Goal: Information Seeking & Learning: Learn about a topic

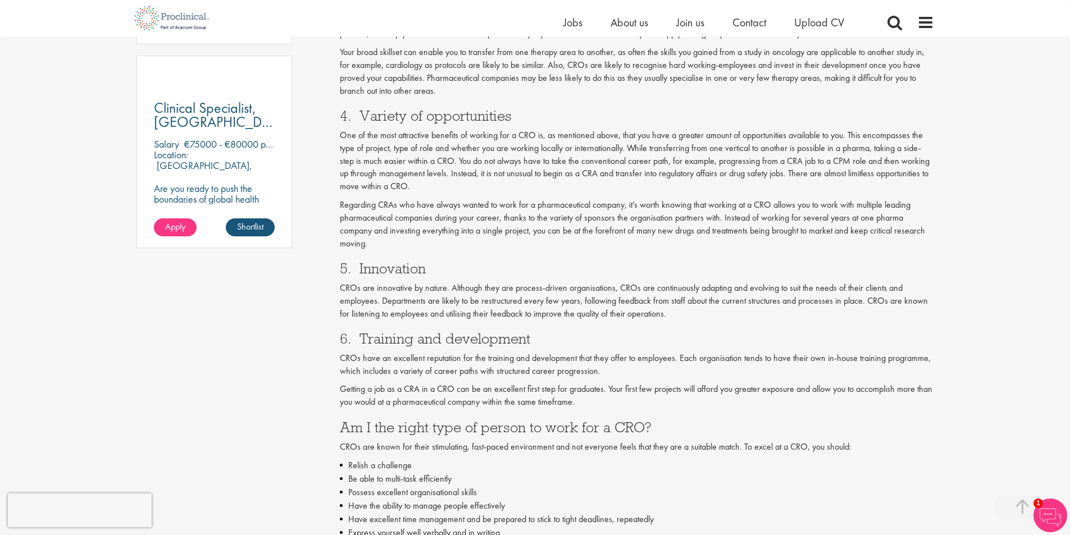
scroll to position [842, 0]
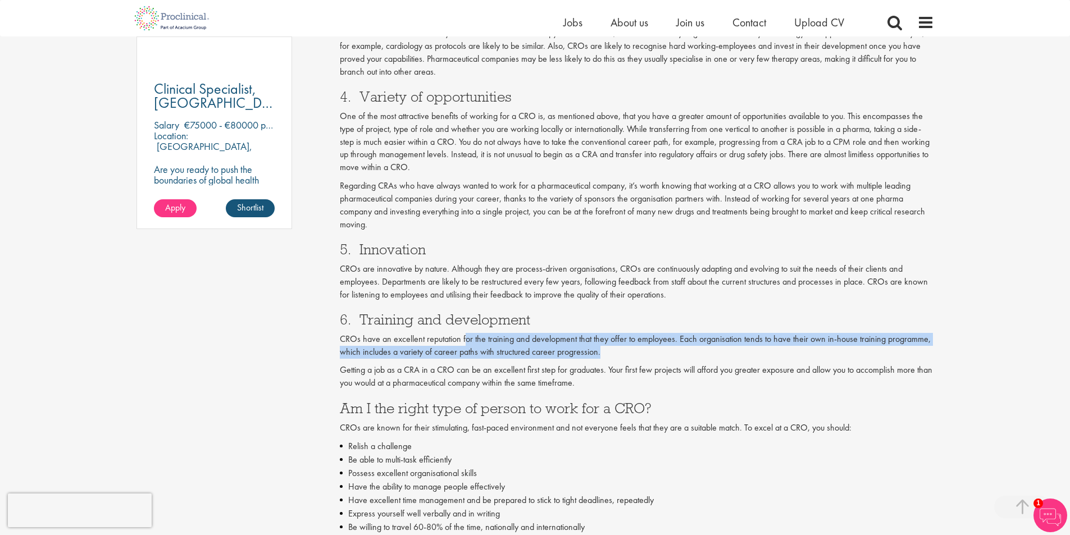
drag, startPoint x: 466, startPoint y: 342, endPoint x: 627, endPoint y: 358, distance: 162.5
click at [627, 358] on p "CROs have an excellent reputation for the training and development that they of…" at bounding box center [637, 346] width 594 height 26
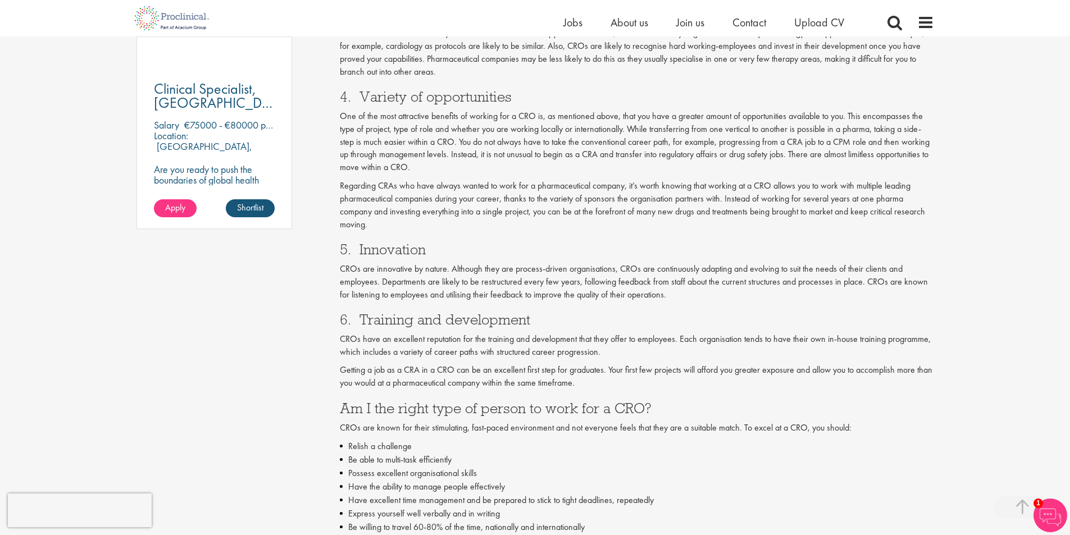
click at [628, 367] on p "Getting a job as a CRA in a CRO can be an excellent first step for graduates. Y…" at bounding box center [637, 377] width 594 height 26
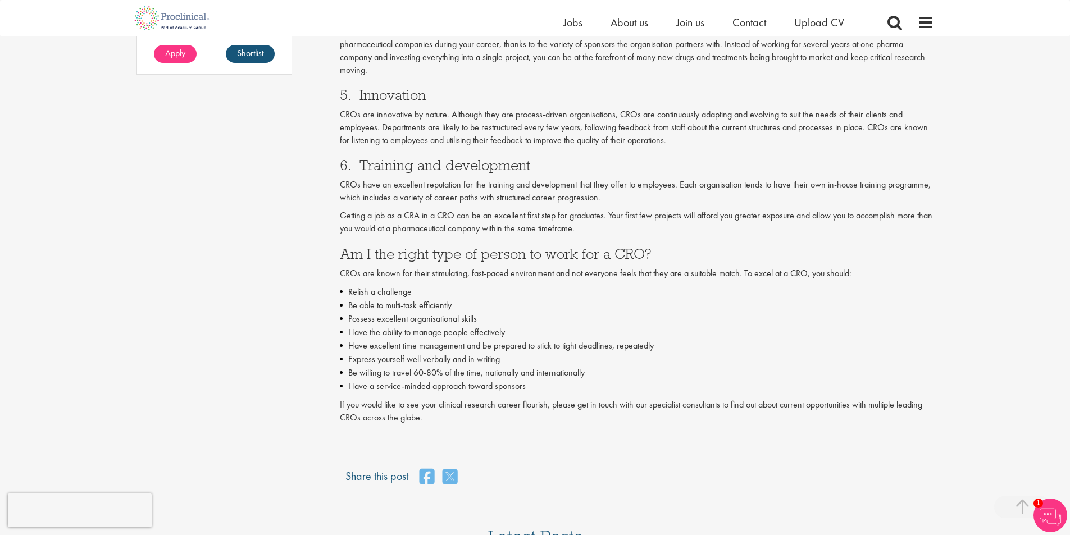
scroll to position [1011, 0]
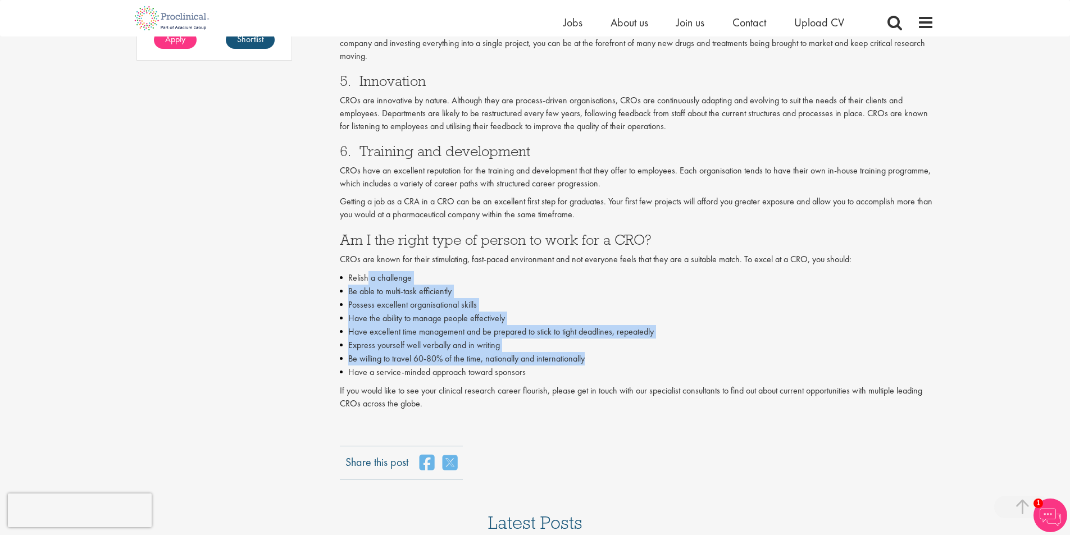
drag, startPoint x: 366, startPoint y: 276, endPoint x: 611, endPoint y: 360, distance: 258.9
click at [611, 360] on ul "Relish a challenge Be able to multi-task efficiently Possess excellent organisa…" at bounding box center [637, 325] width 594 height 108
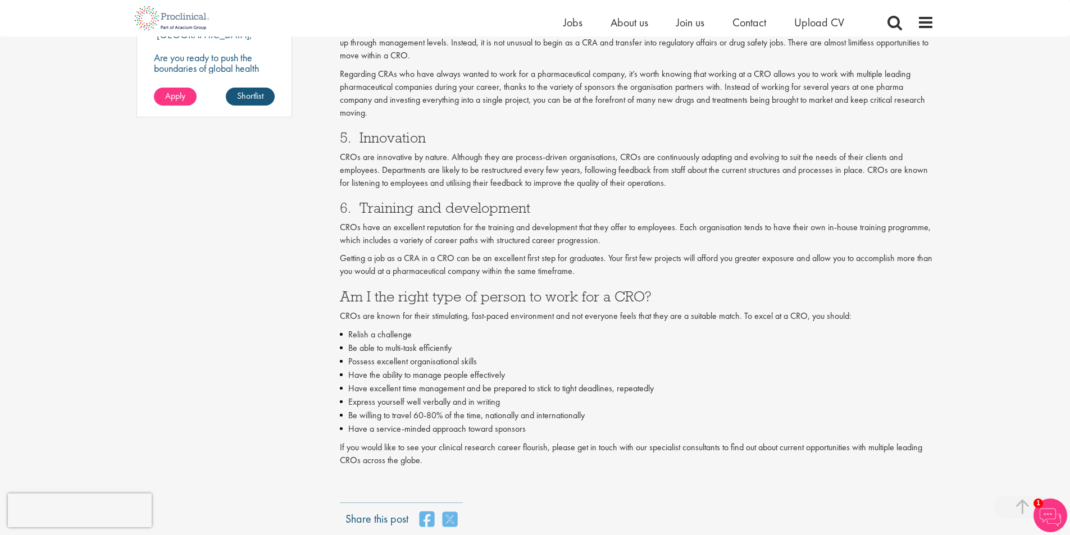
scroll to position [955, 0]
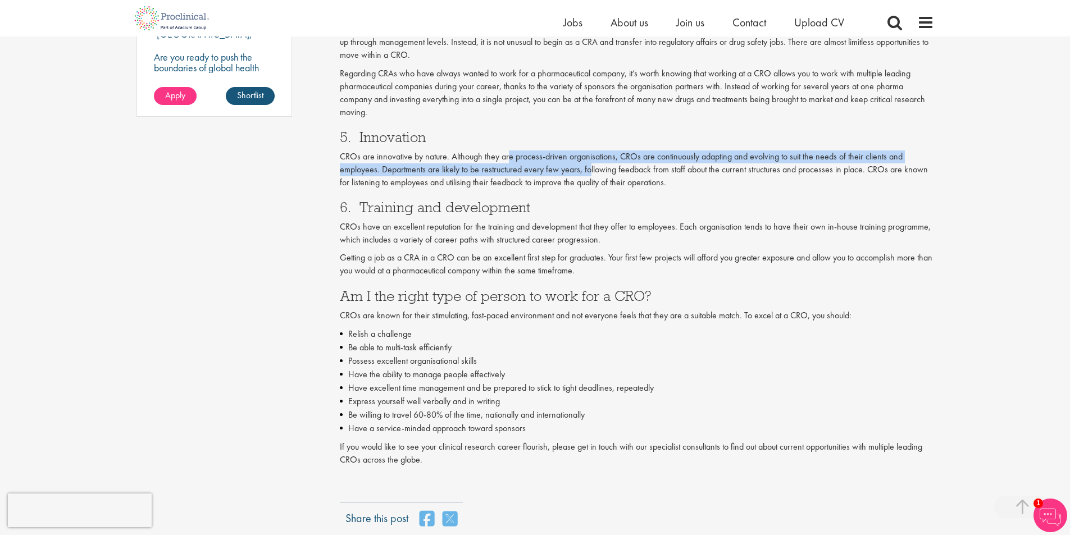
drag, startPoint x: 508, startPoint y: 161, endPoint x: 591, endPoint y: 174, distance: 84.1
click at [591, 174] on p "CROs are innovative by nature. Although they are process-driven organisations, …" at bounding box center [637, 170] width 594 height 39
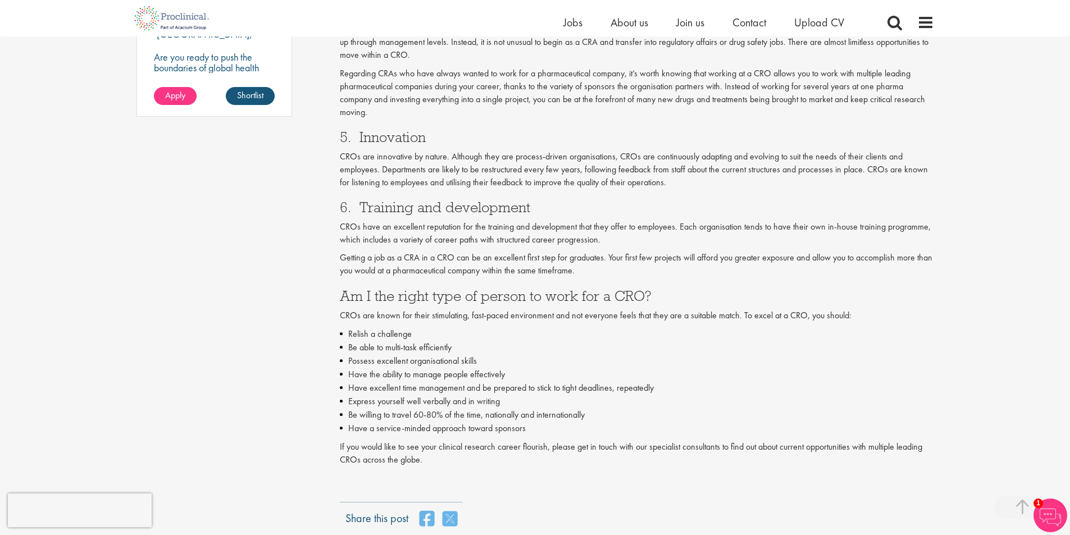
click at [637, 180] on p "CROs are innovative by nature. Although they are process-driven organisations, …" at bounding box center [637, 170] width 594 height 39
drag, startPoint x: 445, startPoint y: 182, endPoint x: 531, endPoint y: 179, distance: 86.5
click at [492, 179] on p "CROs are innovative by nature. Although they are process-driven organisations, …" at bounding box center [637, 170] width 594 height 39
drag, startPoint x: 531, startPoint y: 179, endPoint x: 599, endPoint y: 183, distance: 68.1
click at [598, 183] on p "CROs are innovative by nature. Although they are process-driven organisations, …" at bounding box center [637, 170] width 594 height 39
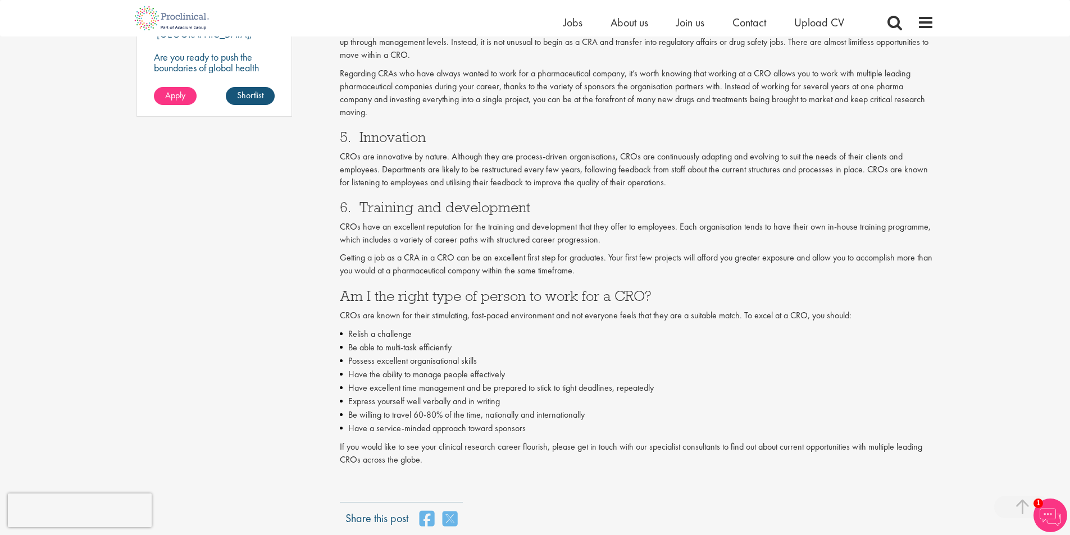
click at [627, 186] on p "CROs are innovative by nature. Although they are process-driven organisations, …" at bounding box center [637, 170] width 594 height 39
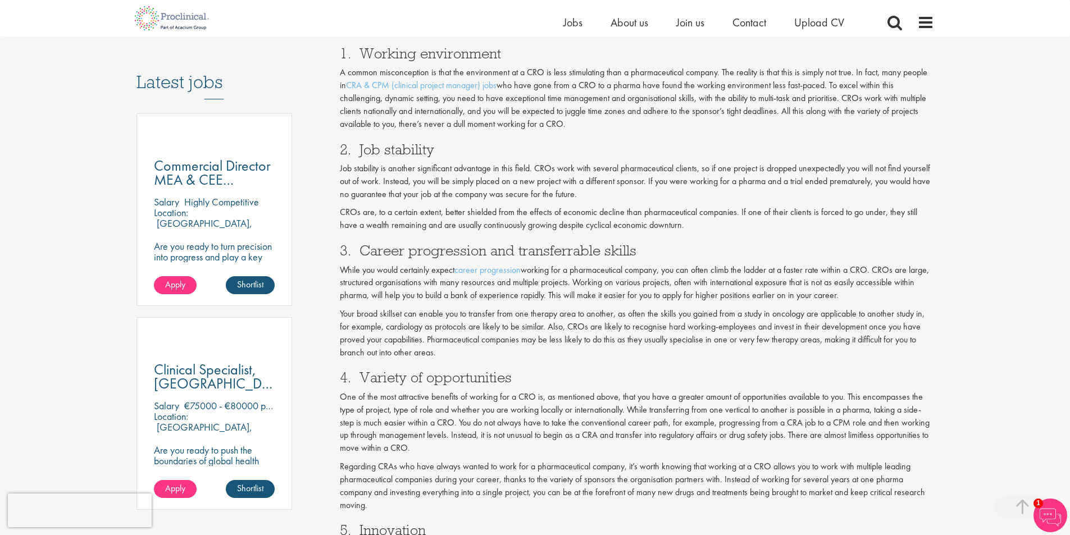
scroll to position [505, 0]
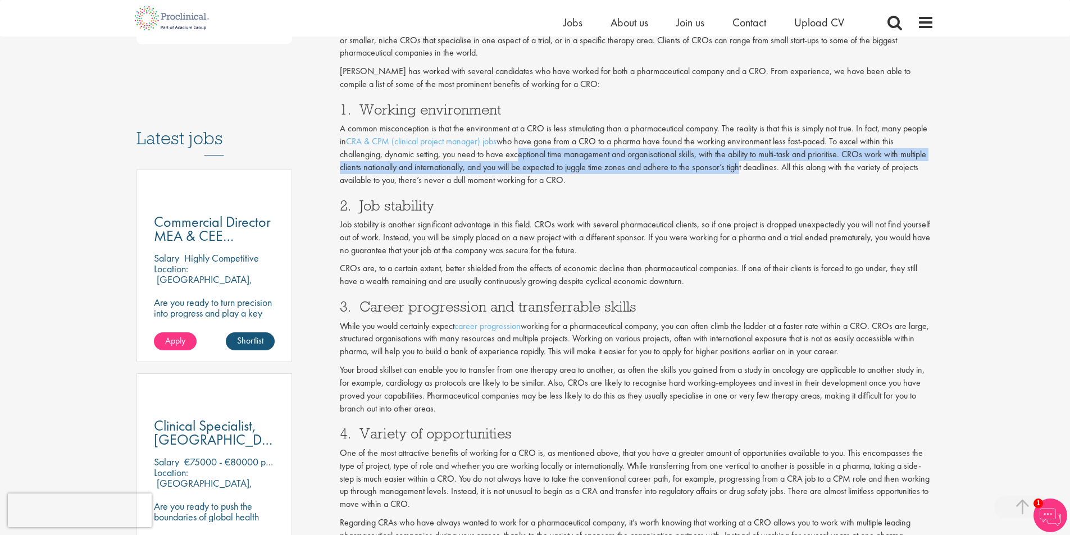
drag, startPoint x: 517, startPoint y: 154, endPoint x: 738, endPoint y: 165, distance: 222.1
click at [738, 165] on p "A common misconception is that the environment at a CRO is less stimulating tha…" at bounding box center [637, 154] width 594 height 64
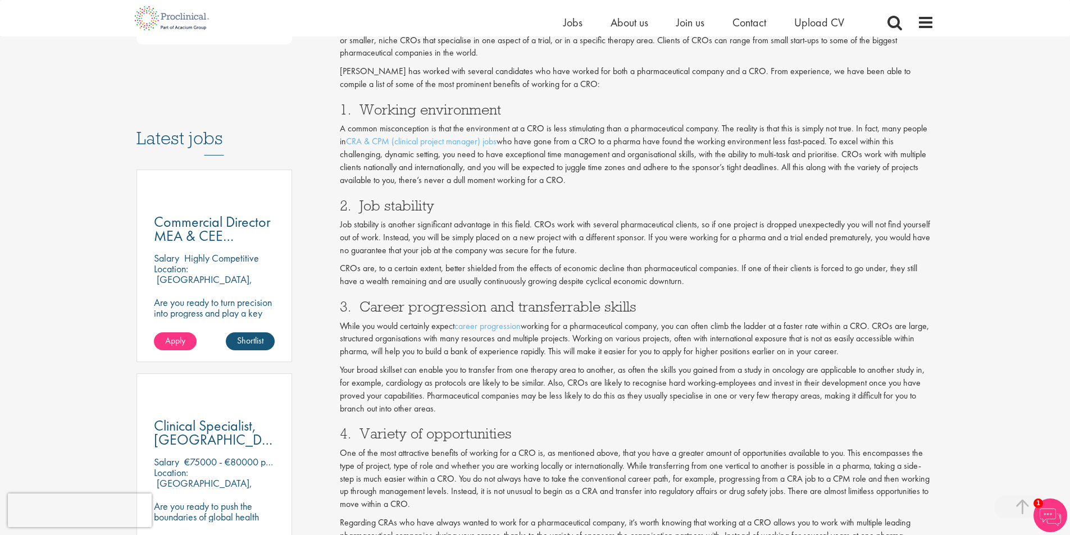
click at [769, 169] on p "A common misconception is that the environment at a CRO is less stimulating tha…" at bounding box center [637, 154] width 594 height 64
drag, startPoint x: 476, startPoint y: 165, endPoint x: 649, endPoint y: 171, distance: 173.1
click at [649, 171] on p "A common misconception is that the environment at a CRO is less stimulating tha…" at bounding box center [637, 154] width 594 height 64
click at [686, 171] on p "A common misconception is that the environment at a CRO is less stimulating tha…" at bounding box center [637, 154] width 594 height 64
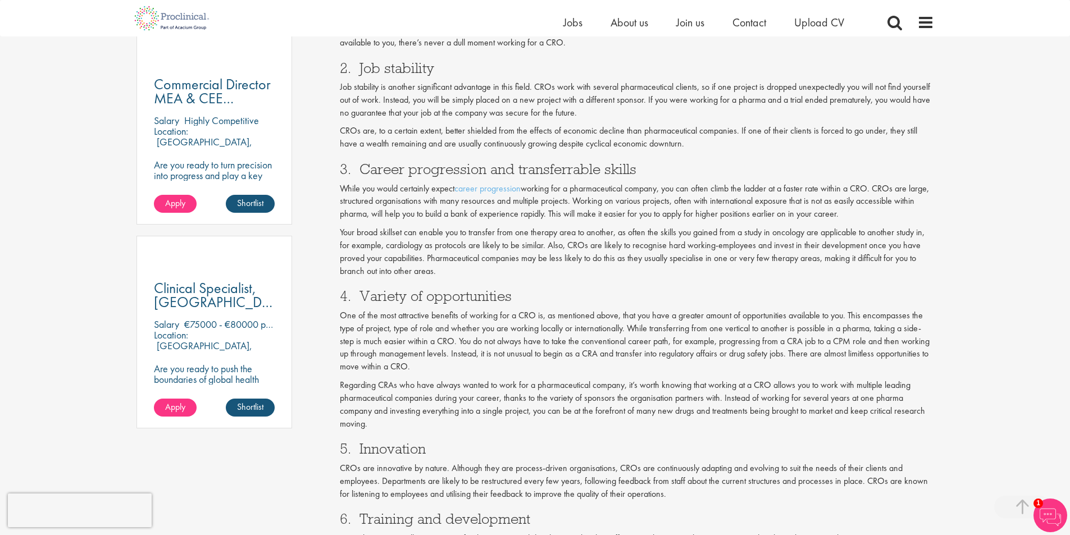
scroll to position [618, 0]
